Goal: Information Seeking & Learning: Learn about a topic

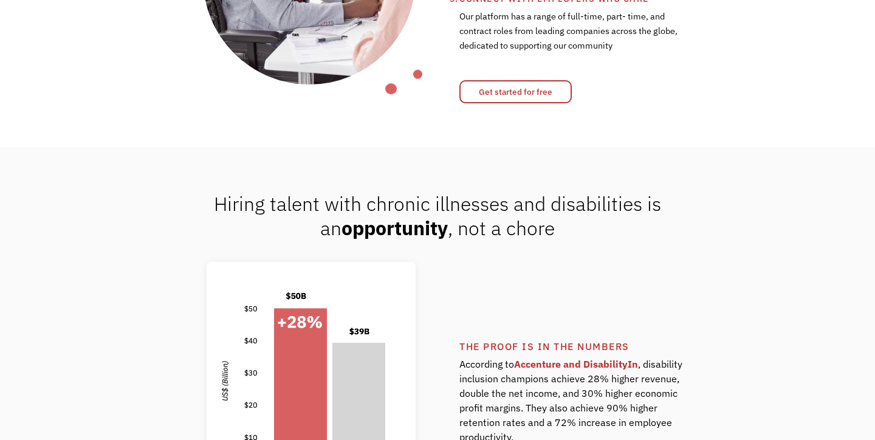
scroll to position [721, 0]
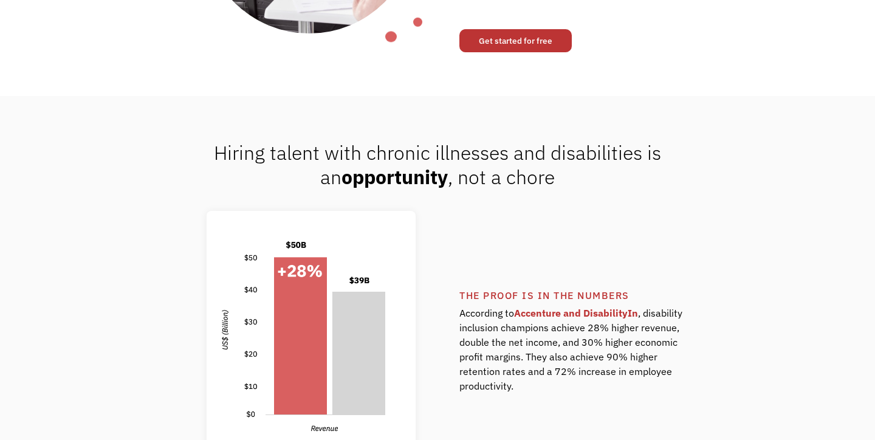
click at [524, 49] on link "Get started for free" at bounding box center [516, 40] width 112 height 23
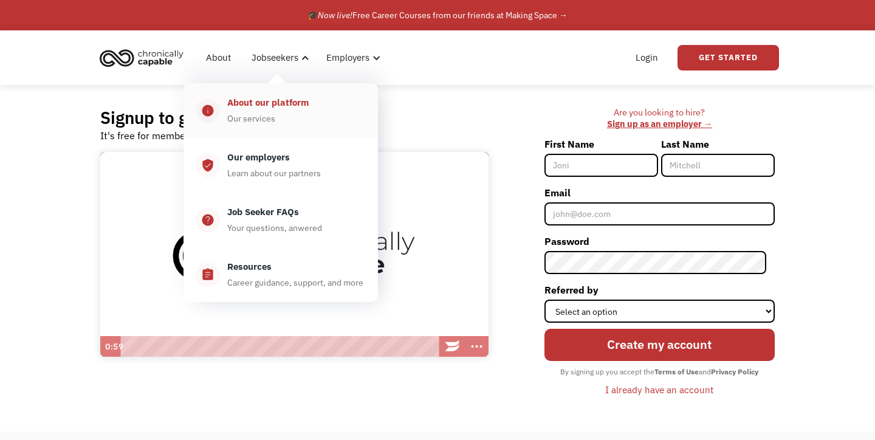
click at [296, 128] on link "info About our platform Our services" at bounding box center [281, 110] width 195 height 55
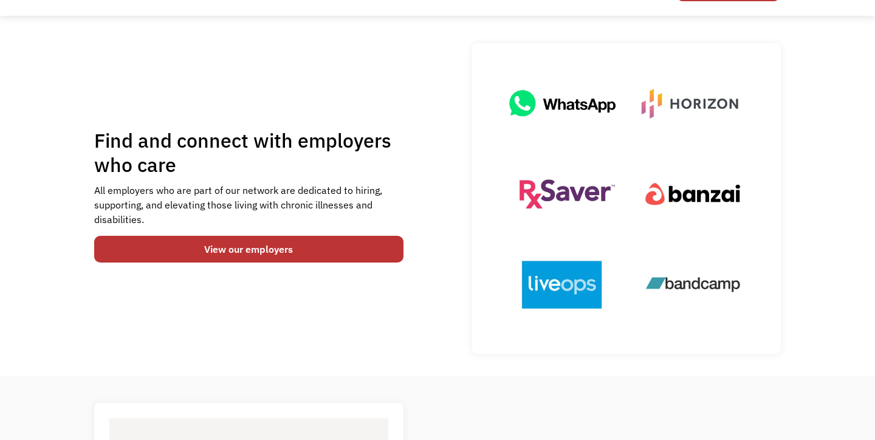
scroll to position [86, 0]
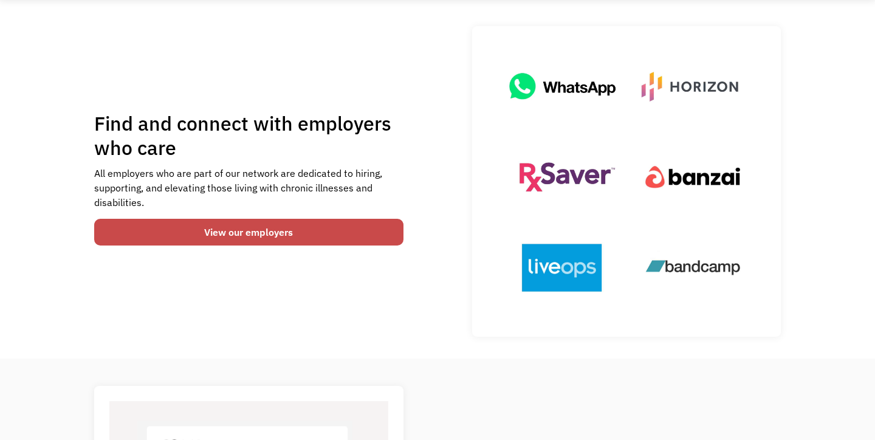
click at [294, 237] on link "View our employers" at bounding box center [248, 232] width 309 height 27
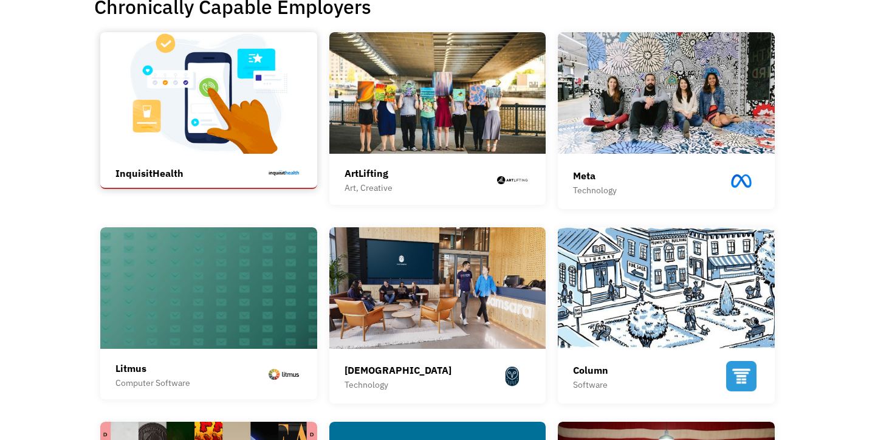
scroll to position [308, 0]
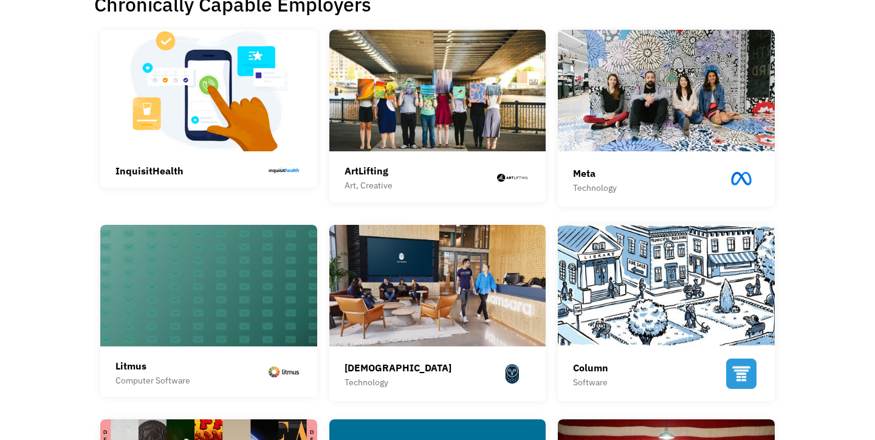
click at [380, 195] on div "ArtLifting Art, Creative ArtLifting is a social enterprise that connects corpor…" at bounding box center [438, 178] width 187 height 43
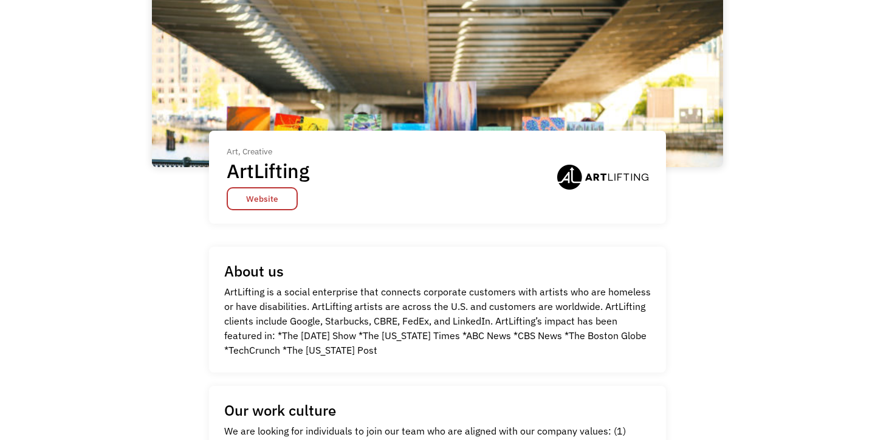
scroll to position [94, 0]
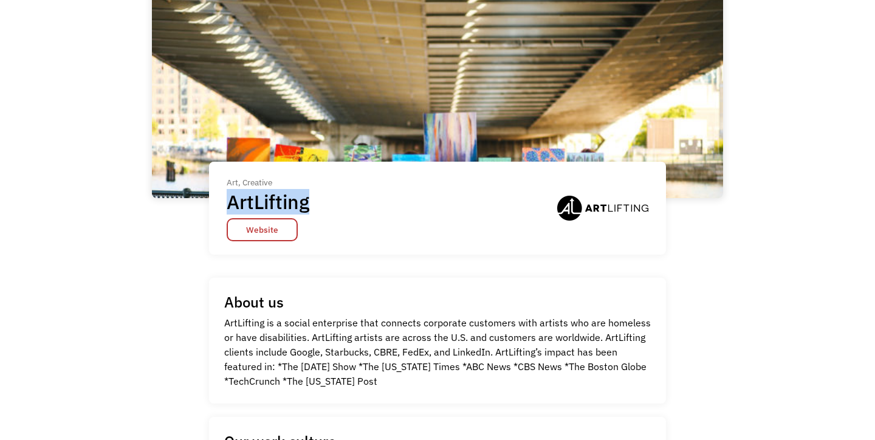
drag, startPoint x: 311, startPoint y: 195, endPoint x: 213, endPoint y: 192, distance: 98.6
click at [213, 192] on div "Art, Creative ArtLifting Website" at bounding box center [437, 208] width 457 height 93
copy h1 "ArtLifting"
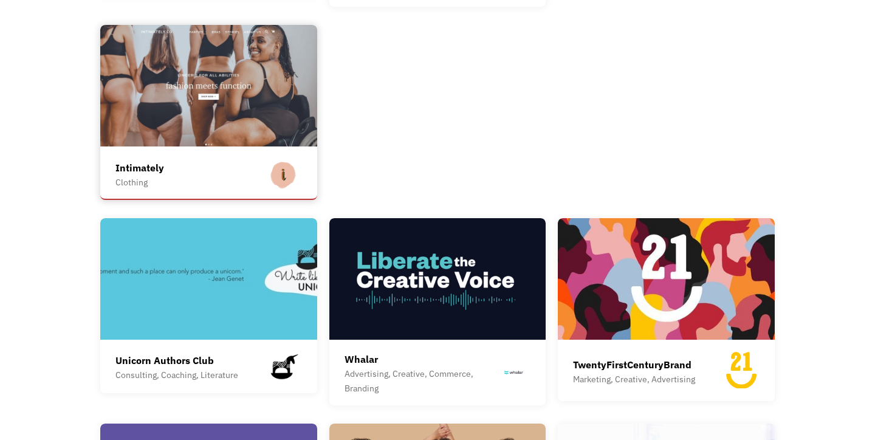
scroll to position [1907, 0]
